Goal: Use online tool/utility: Utilize a website feature to perform a specific function

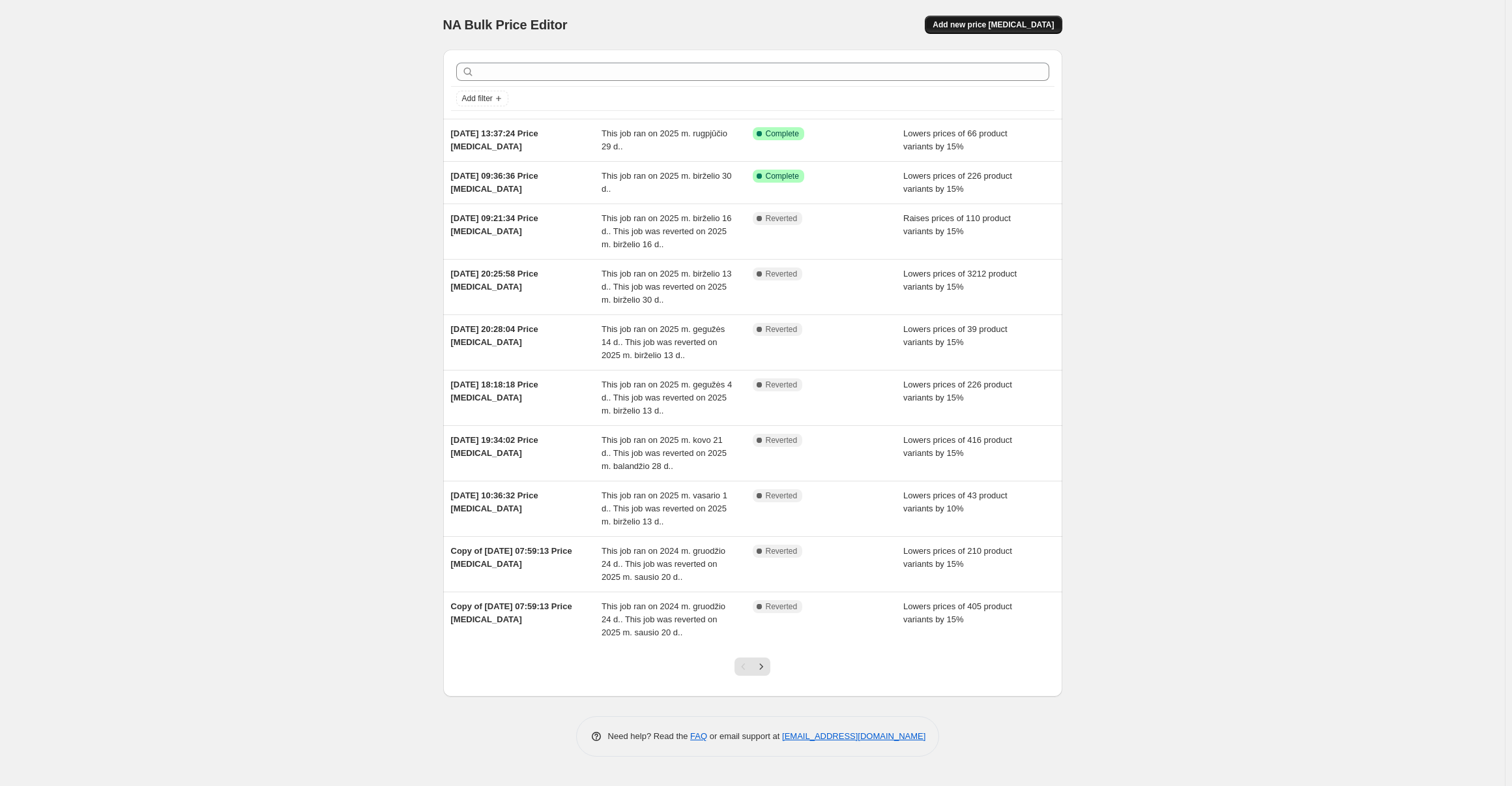
click at [1026, 24] on span "Add new price change job" at bounding box center [994, 24] width 121 height 10
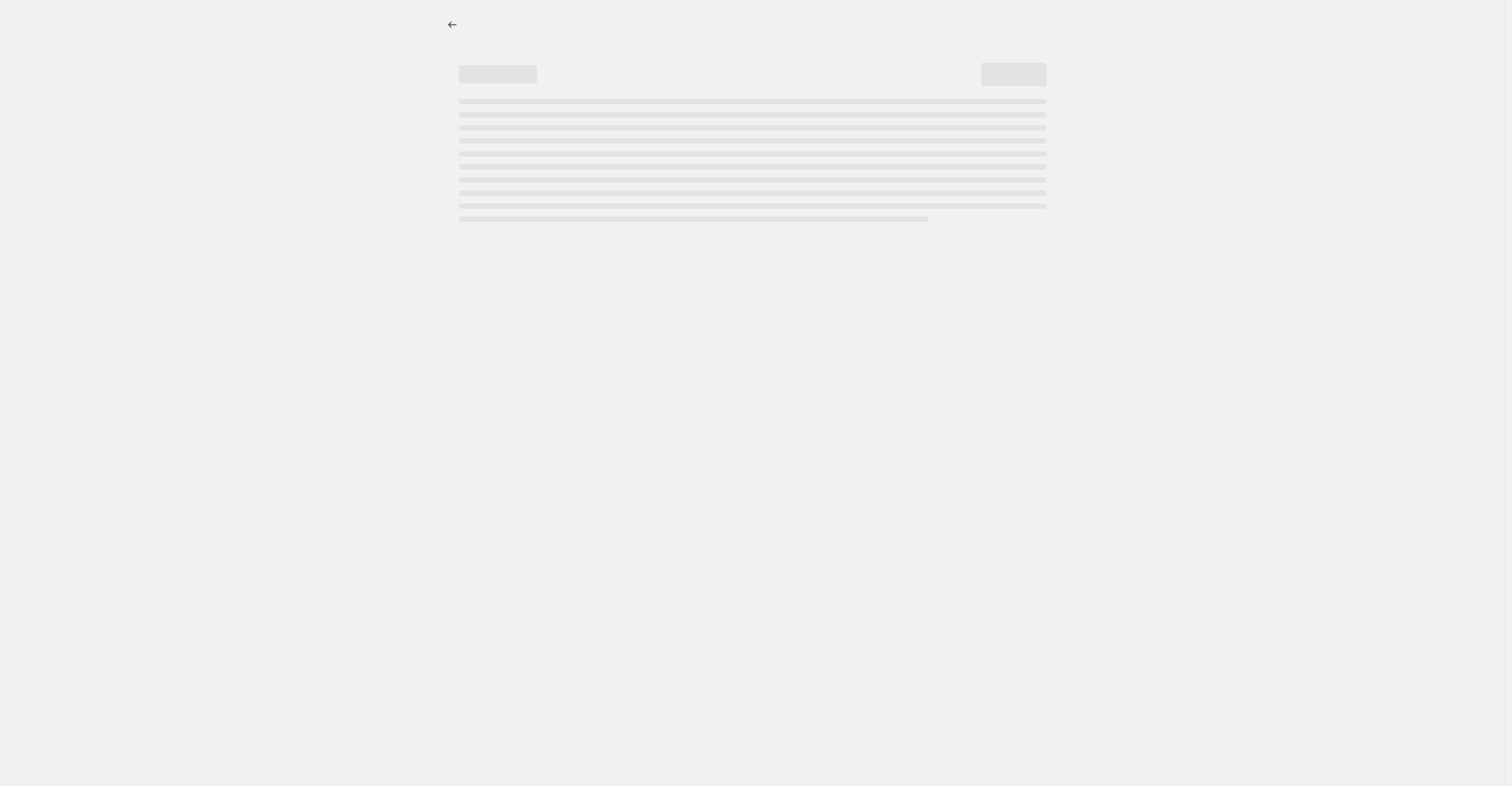
select select "percentage"
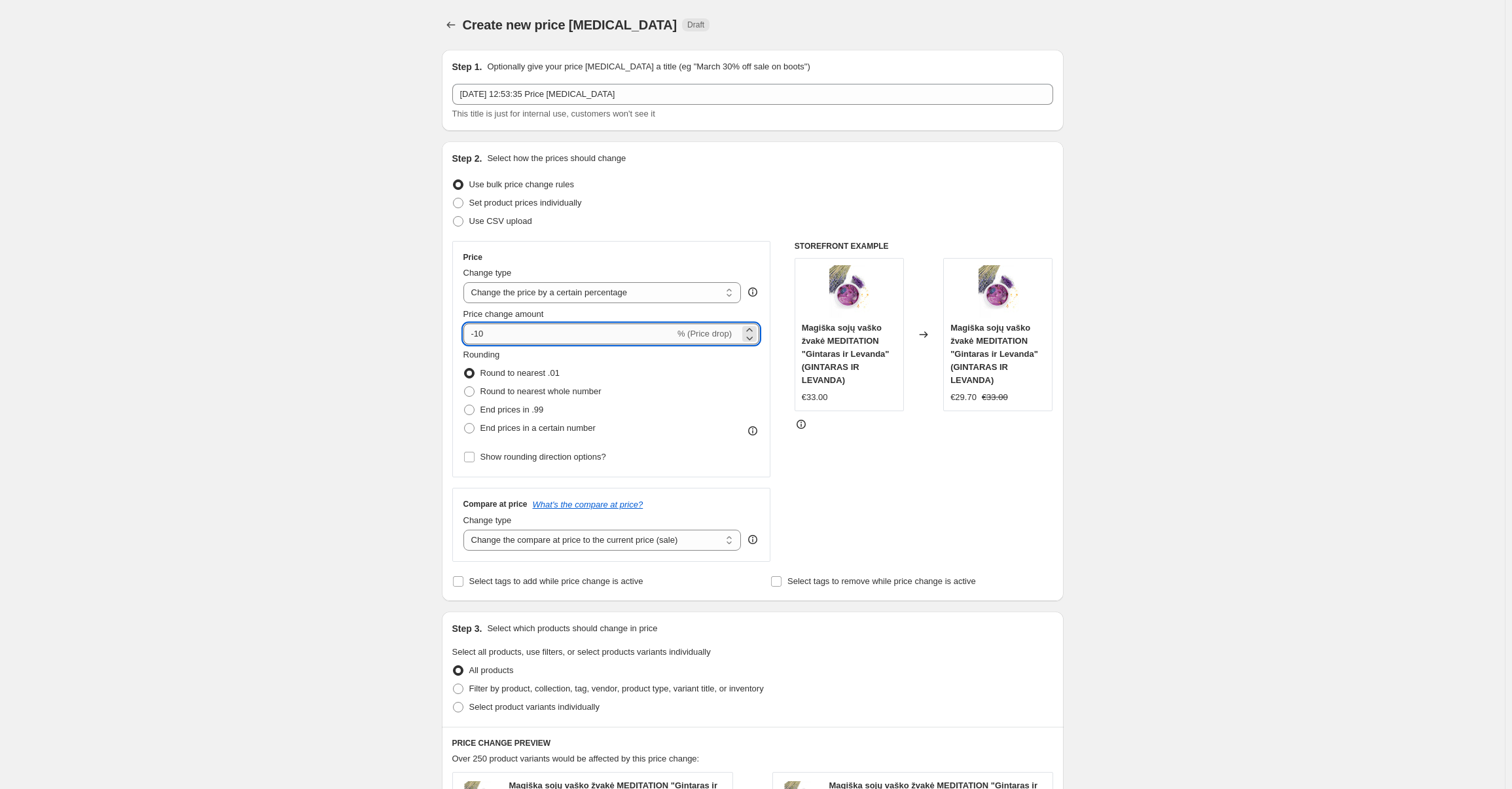
drag, startPoint x: 519, startPoint y: 339, endPoint x: 478, endPoint y: 339, distance: 41.0
click at [478, 339] on input "-10" at bounding box center [569, 334] width 211 height 21
type input "-40"
click at [379, 430] on div "Create new price change job. This page is ready Create new price change job Dra…" at bounding box center [752, 665] width 1505 height 1330
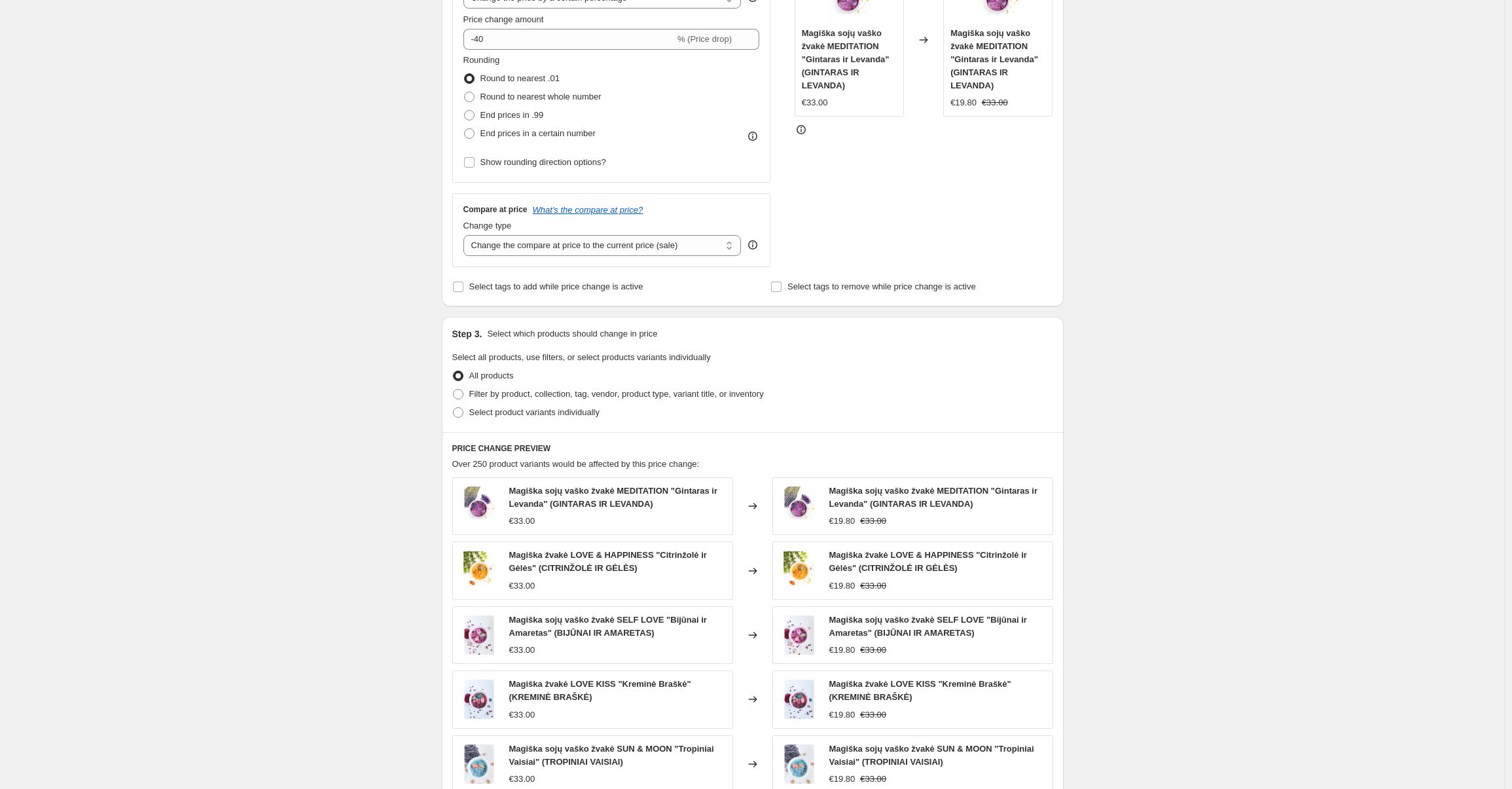
scroll to position [328, 0]
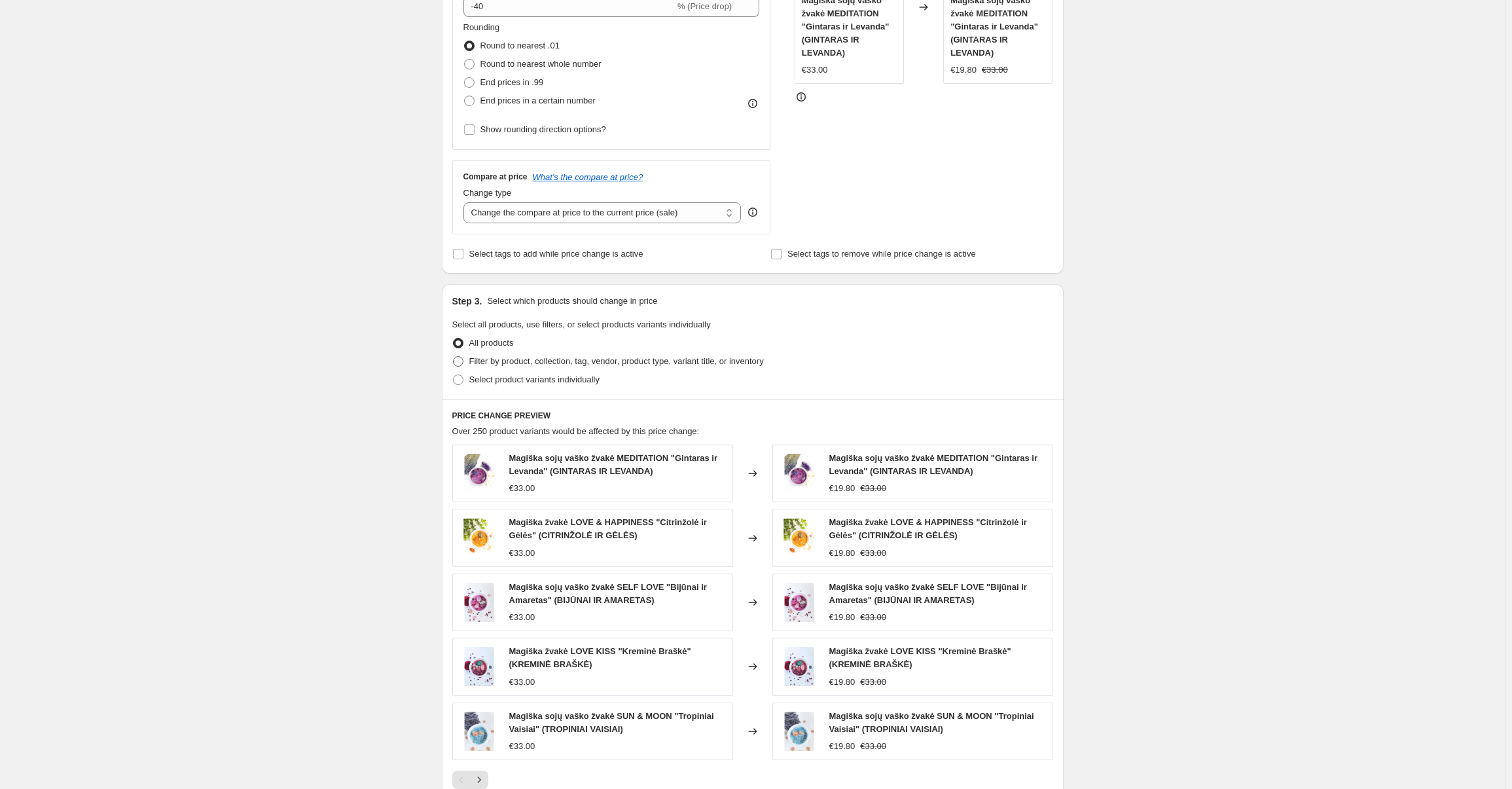
click at [513, 366] on span "Filter by product, collection, tag, vendor, product type, variant title, or inv…" at bounding box center [616, 361] width 294 height 9
click at [453, 357] on input "Filter by product, collection, tag, vendor, product type, variant title, or inv…" at bounding box center [453, 356] width 1 height 1
radio input "true"
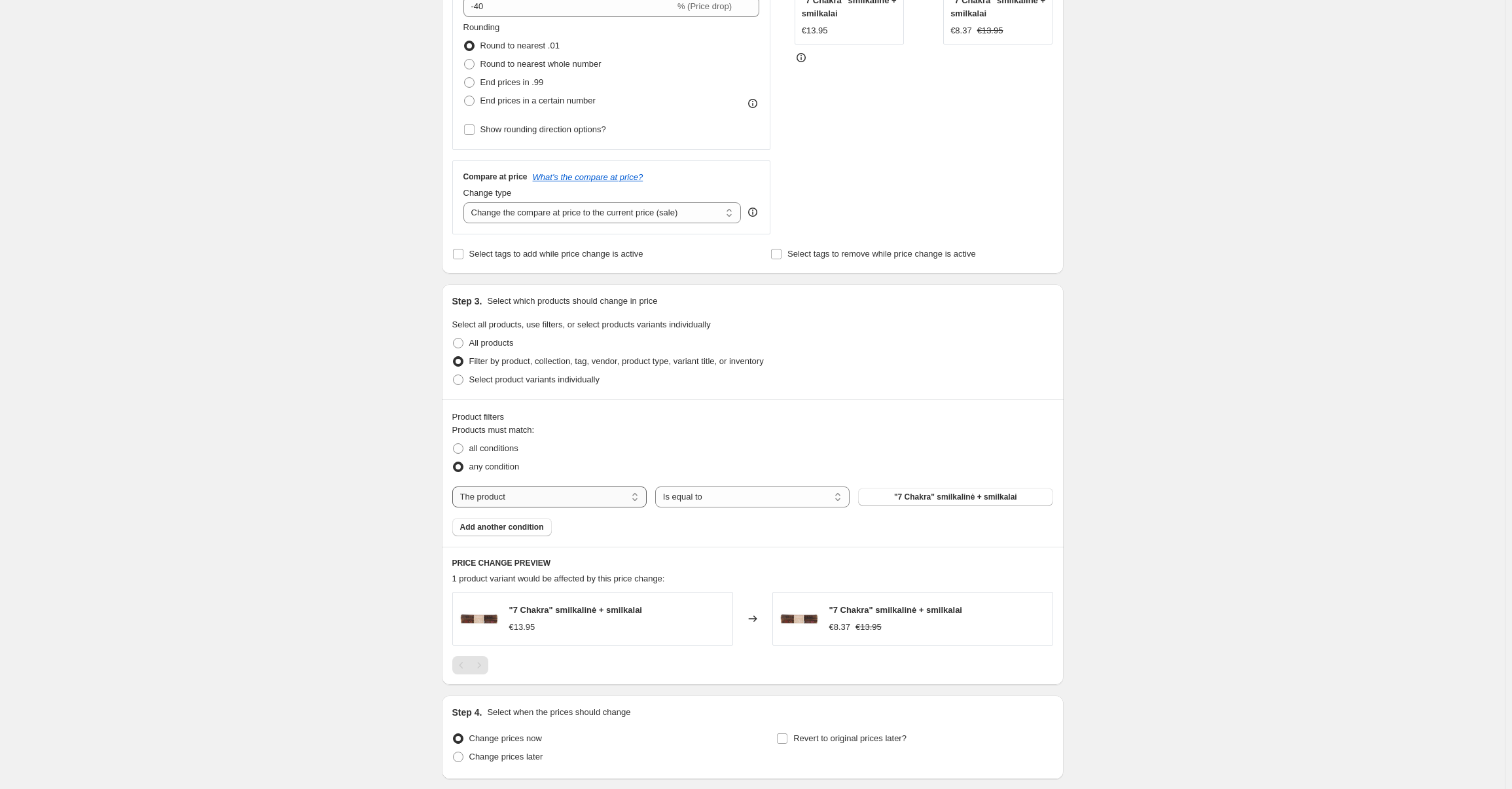
click at [541, 488] on select "The product The product's collection The product's tag The product's vendor The…" at bounding box center [550, 497] width 195 height 21
select select "collection"
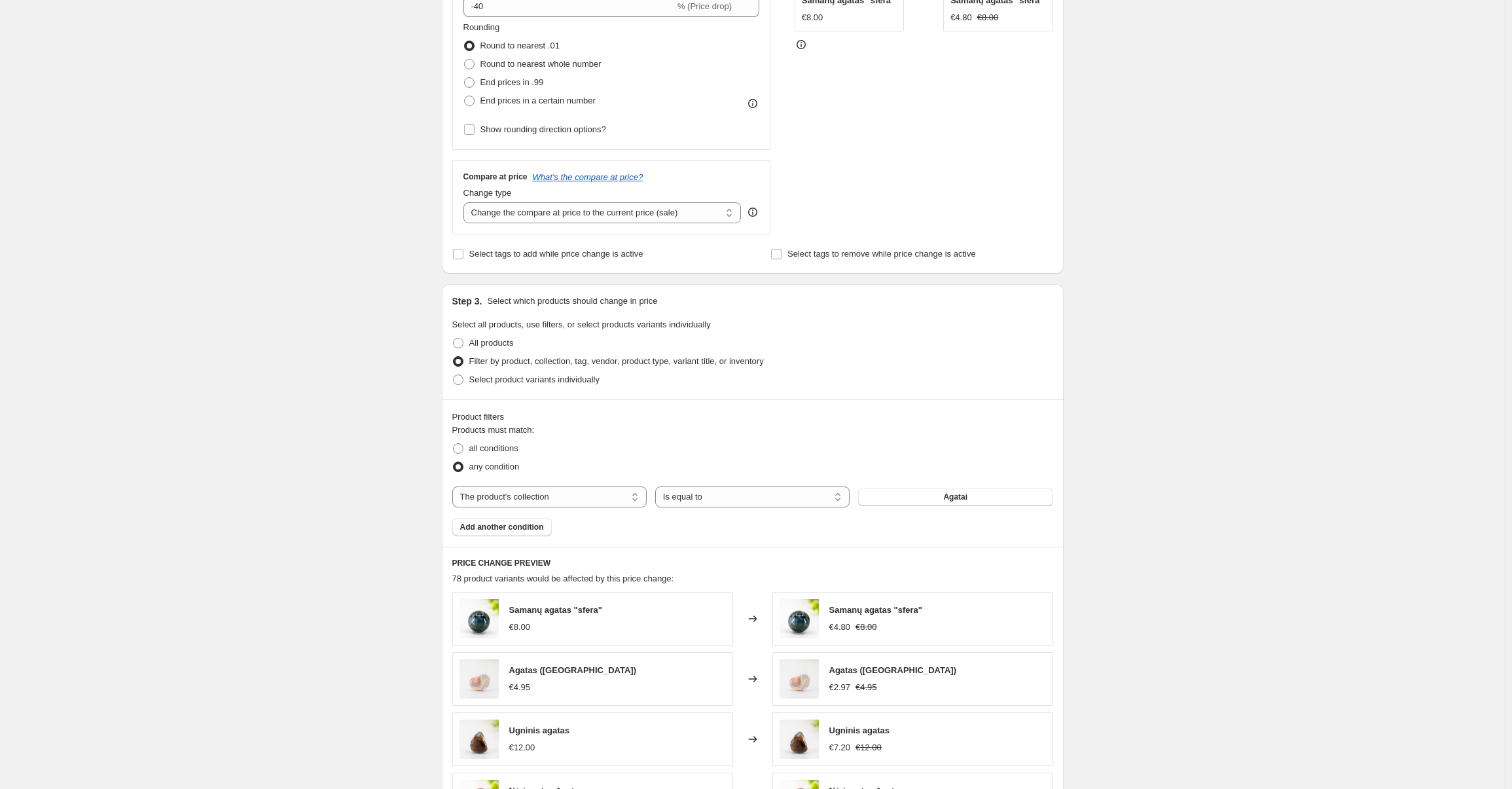
click at [957, 497] on span "Agatai" at bounding box center [955, 496] width 25 height 10
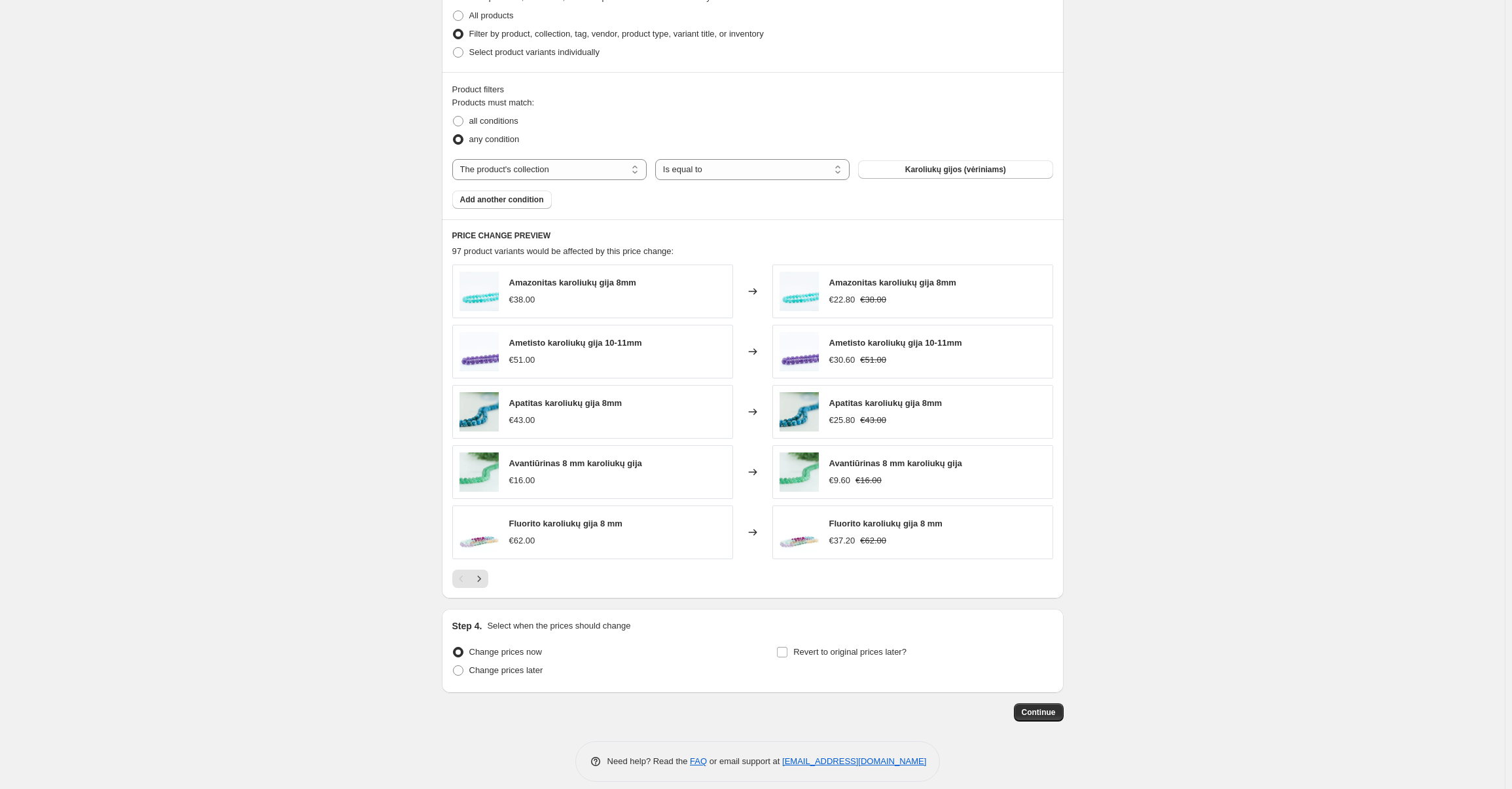
scroll to position [664, 0]
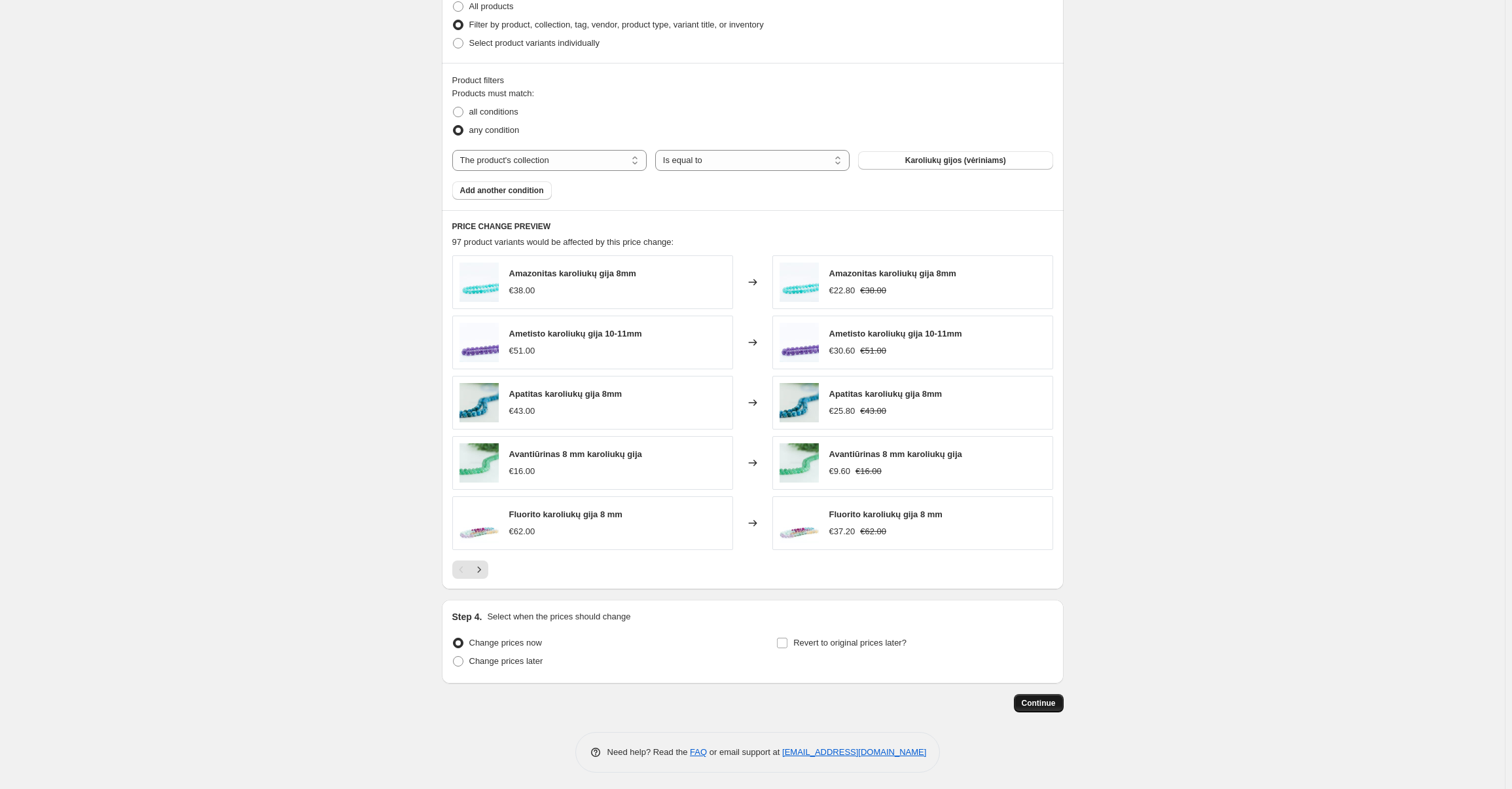
click at [1041, 704] on span "Continue" at bounding box center [1038, 703] width 34 height 10
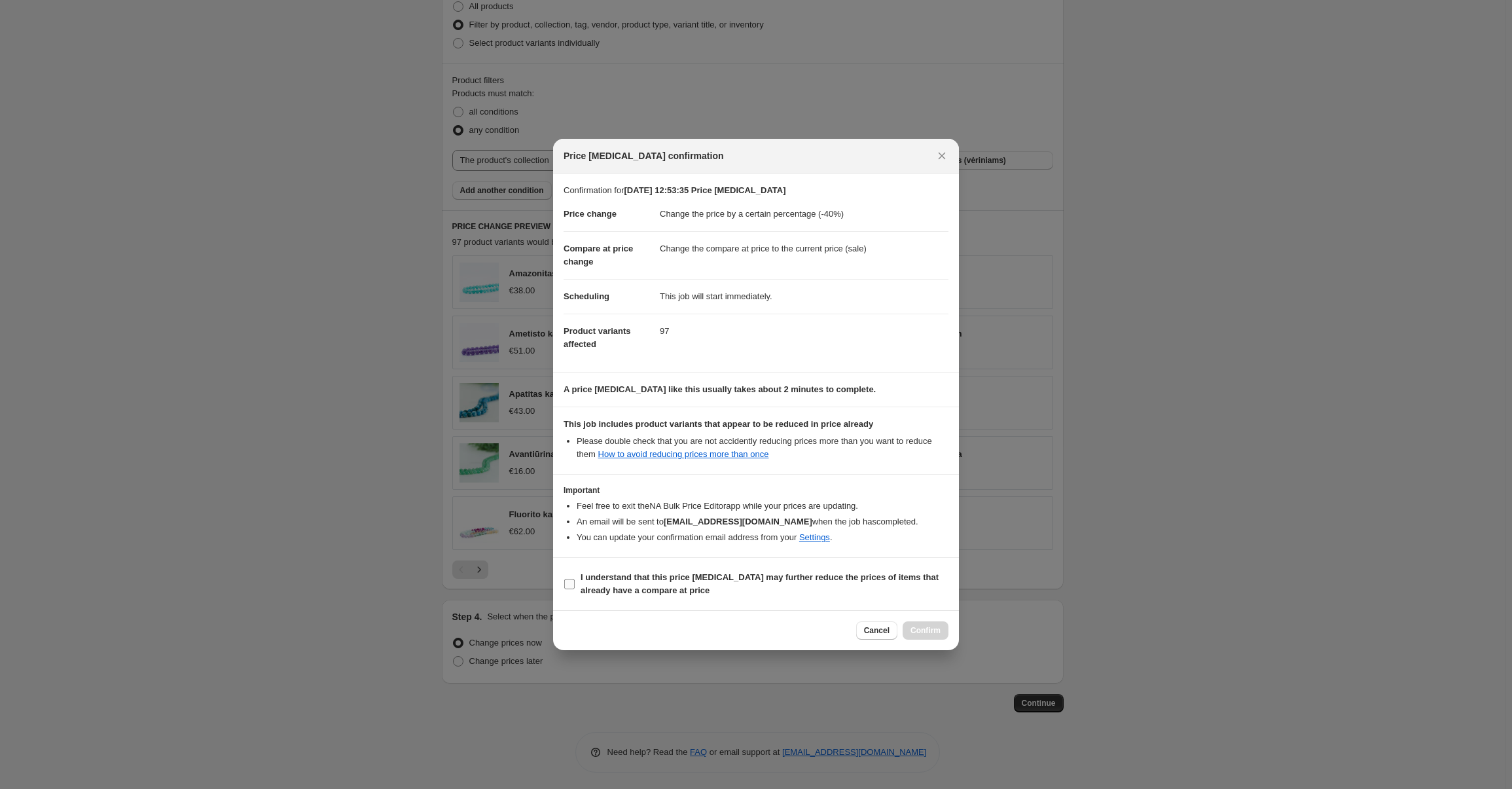
click at [655, 586] on b "I understand that this price change job may further reduce the prices of items …" at bounding box center [760, 583] width 358 height 23
click at [574, 586] on input "I understand that this price change job may further reduce the prices of items …" at bounding box center [569, 583] width 10 height 10
checkbox input "true"
click at [920, 628] on span "Confirm" at bounding box center [926, 630] width 30 height 10
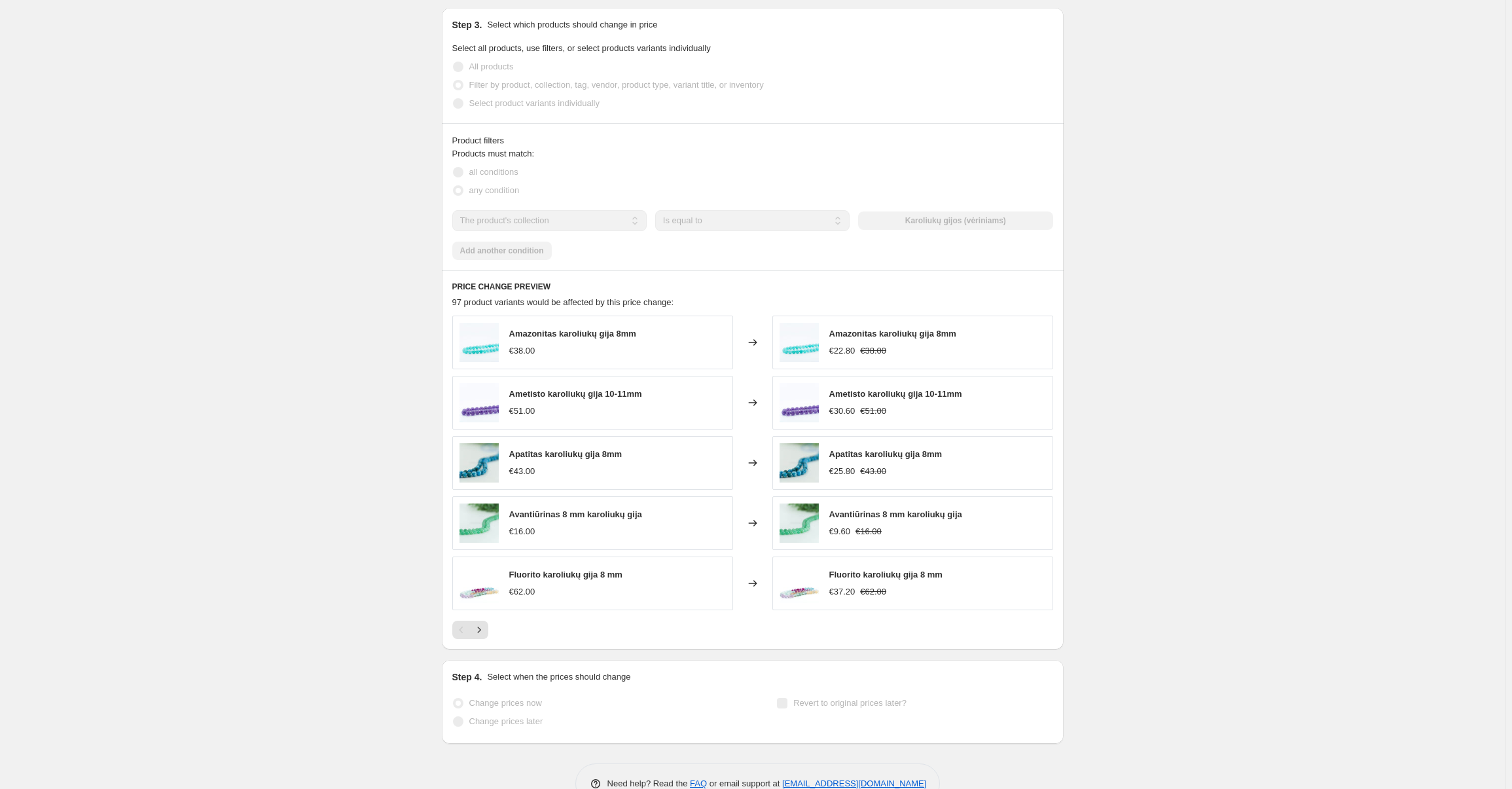
scroll to position [698, 0]
select select "percentage"
select select "collection"
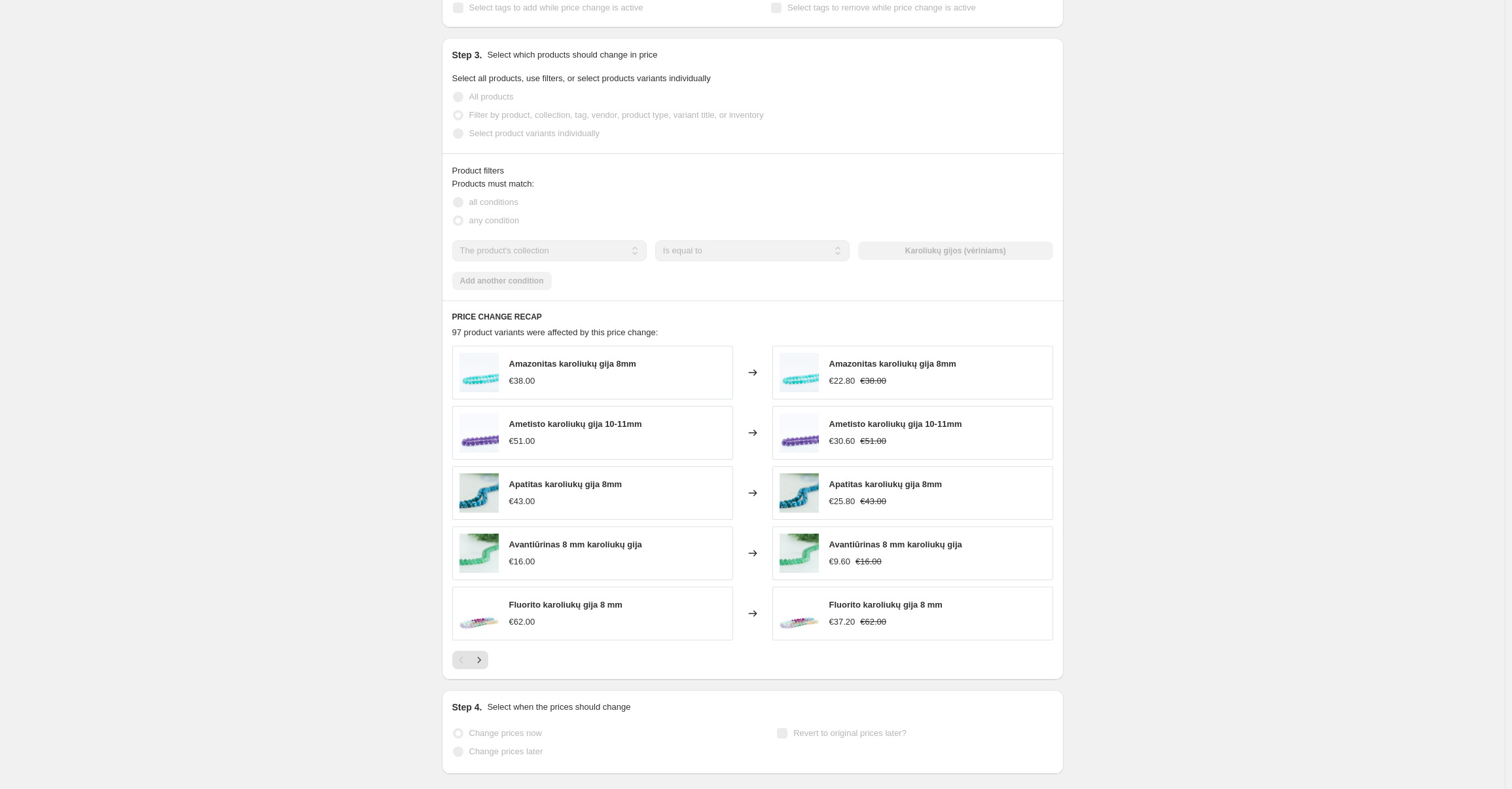
scroll to position [0, 0]
